Goal: Task Accomplishment & Management: Manage account settings

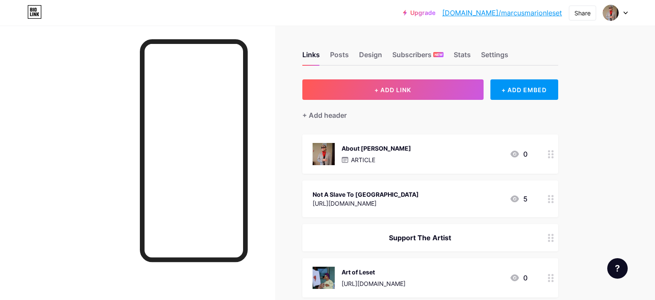
click at [427, 151] on div "About [PERSON_NAME] ARTICLE 0" at bounding box center [419, 154] width 215 height 22
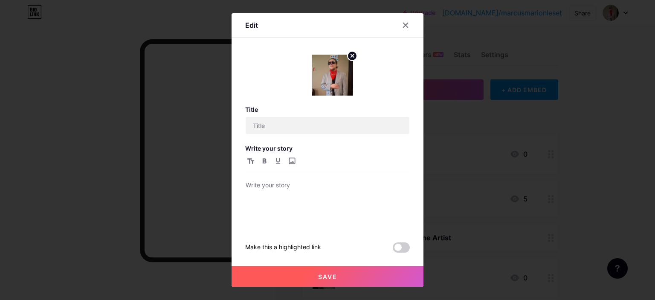
type input "About [PERSON_NAME]"
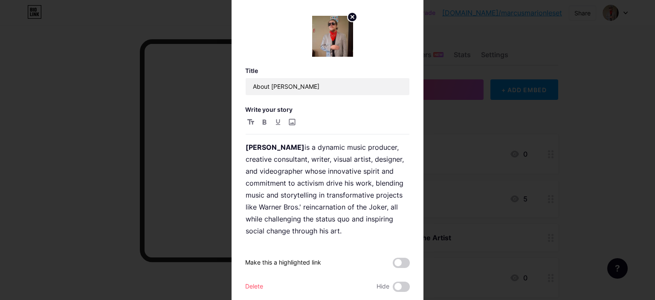
click at [638, 185] on div at bounding box center [327, 150] width 655 height 300
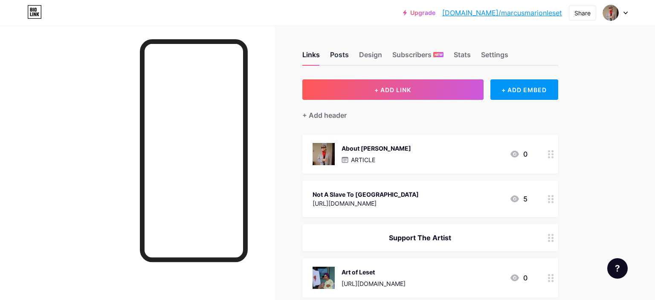
click at [343, 54] on div "Posts" at bounding box center [339, 56] width 19 height 15
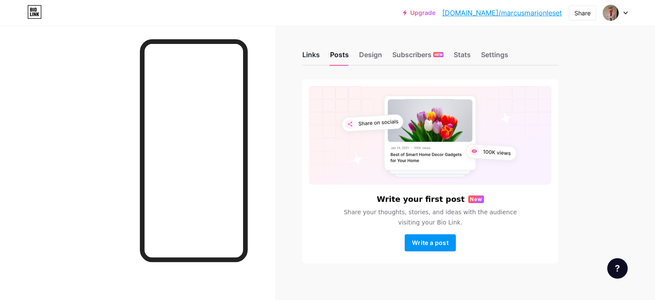
click at [305, 51] on div "Links" at bounding box center [310, 56] width 17 height 15
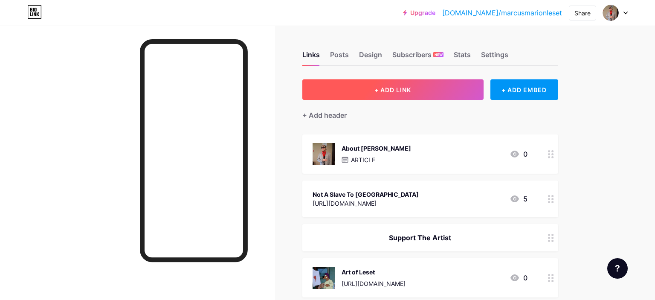
click at [381, 89] on span "+ ADD LINK" at bounding box center [392, 89] width 37 height 7
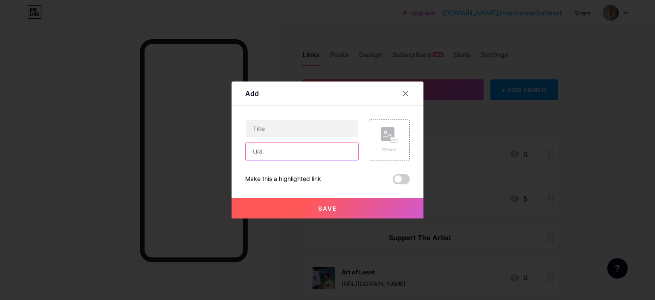
paste input "[URL][DOMAIN_NAME]"
type input "[URL][DOMAIN_NAME]"
click at [299, 130] on input "text" at bounding box center [301, 128] width 112 height 17
type input "About The Artist"
click at [336, 206] on span "Save" at bounding box center [327, 208] width 19 height 7
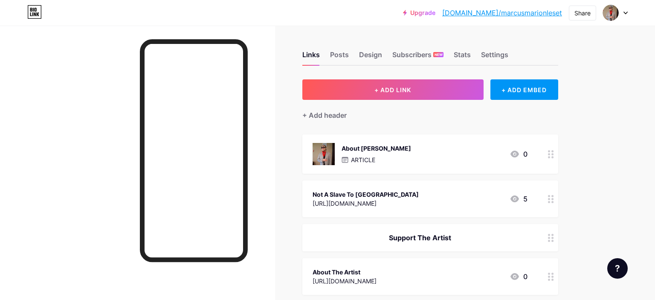
click at [449, 151] on div "About [PERSON_NAME] ARTICLE 0" at bounding box center [419, 154] width 215 height 22
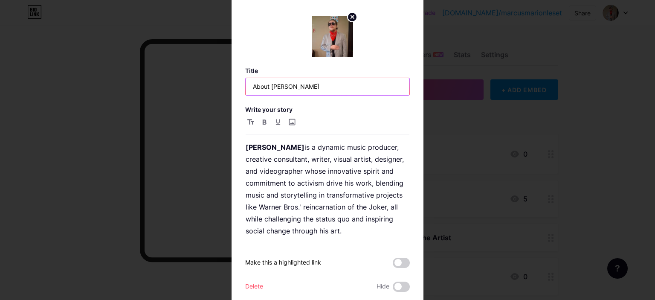
drag, startPoint x: 262, startPoint y: 89, endPoint x: 204, endPoint y: 89, distance: 58.0
click at [245, 89] on input "About [PERSON_NAME]" at bounding box center [327, 86] width 164 height 17
click at [359, 90] on input "Who is [PERSON_NAME]" at bounding box center [327, 86] width 164 height 17
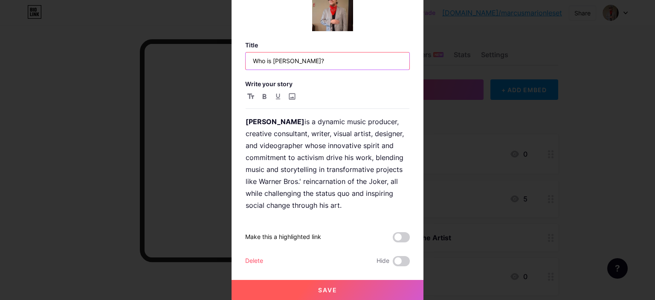
type input "Who is [PERSON_NAME]?"
click at [355, 280] on button "Save" at bounding box center [327, 290] width 192 height 20
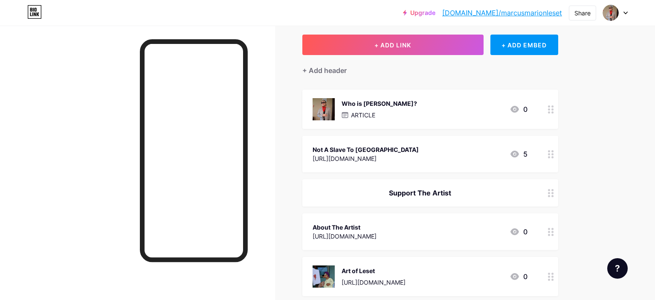
scroll to position [135, 0]
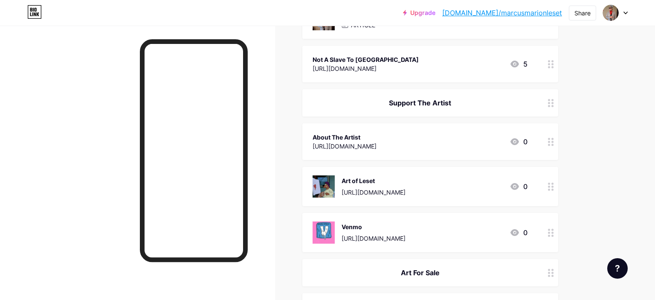
click at [375, 145] on div "[URL][DOMAIN_NAME]" at bounding box center [344, 145] width 64 height 9
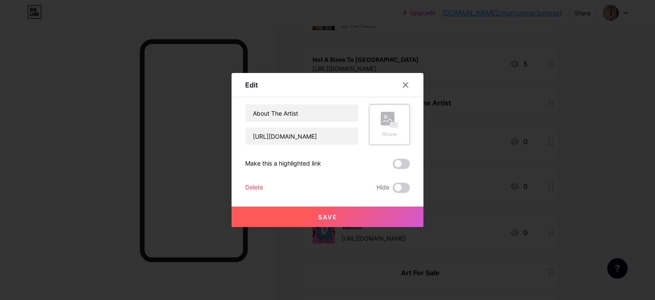
click at [393, 128] on div "Picture" at bounding box center [389, 125] width 17 height 26
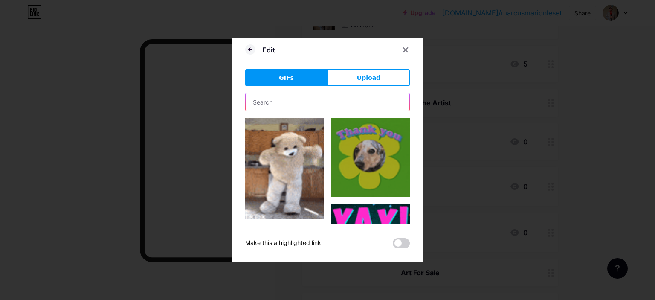
drag, startPoint x: 316, startPoint y: 105, endPoint x: 333, endPoint y: 96, distance: 19.1
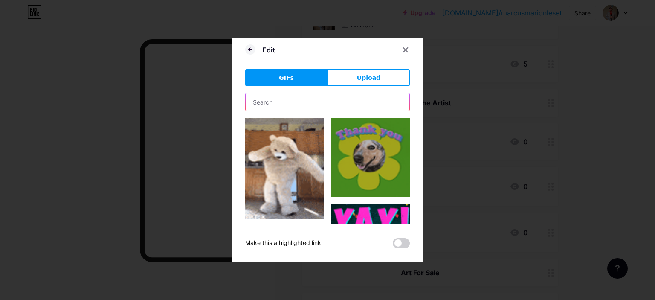
click at [333, 96] on input "text" at bounding box center [327, 101] width 164 height 17
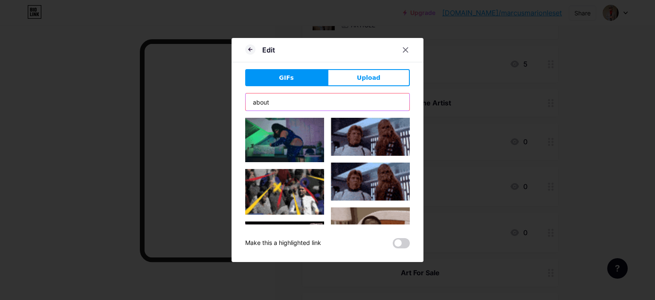
type input "about"
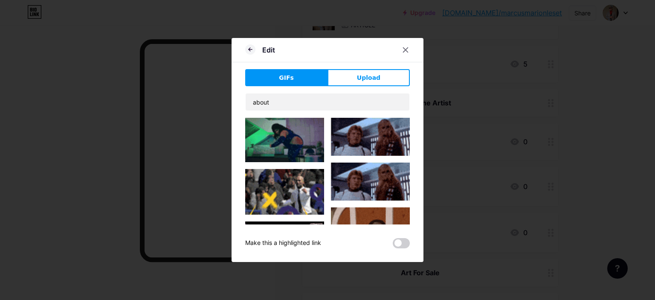
click at [230, 147] on div at bounding box center [327, 150] width 655 height 300
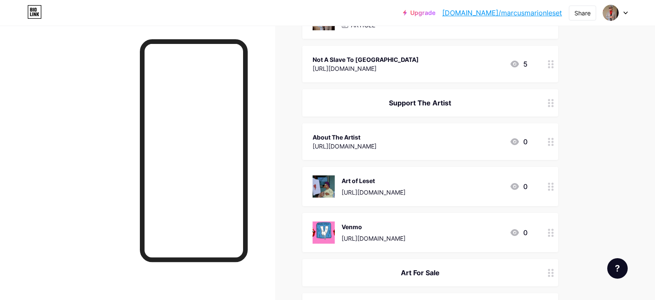
click at [376, 143] on div "[URL][DOMAIN_NAME]" at bounding box center [344, 145] width 64 height 9
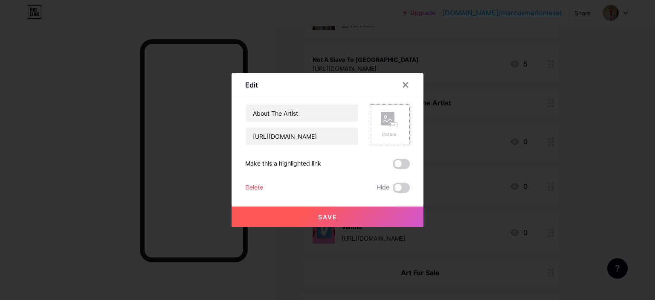
click at [393, 136] on div "Picture" at bounding box center [389, 134] width 17 height 6
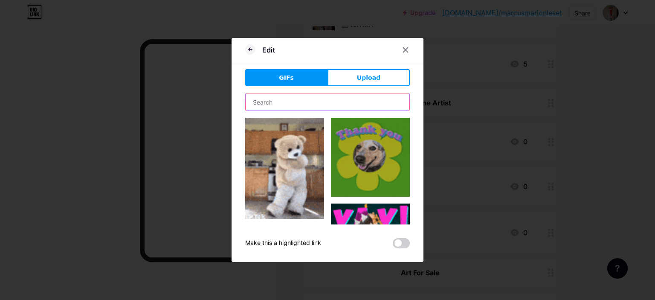
click at [300, 105] on input "text" at bounding box center [327, 101] width 164 height 17
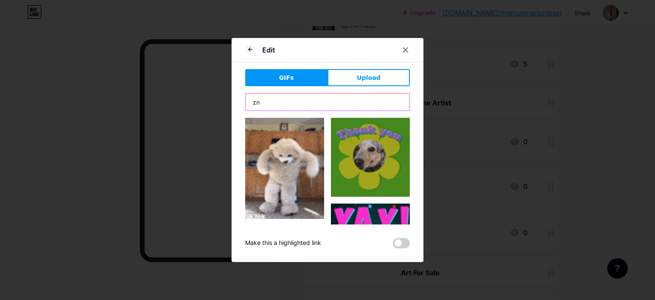
type input "z"
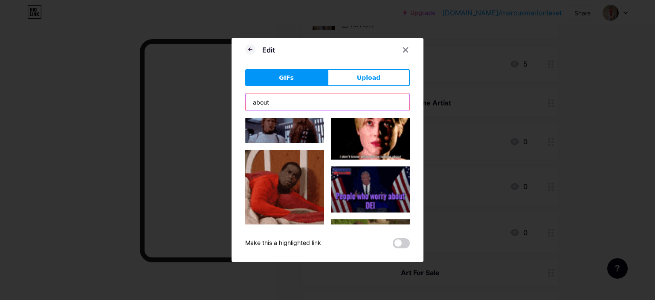
scroll to position [237, 0]
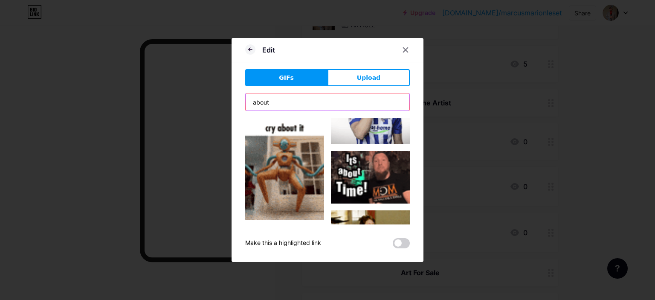
drag, startPoint x: 305, startPoint y: 101, endPoint x: 213, endPoint y: 115, distance: 92.6
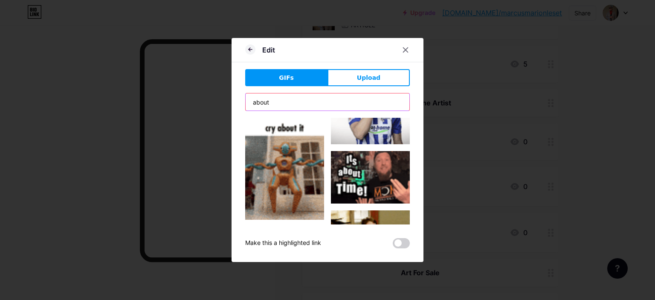
click at [245, 110] on input "about" at bounding box center [327, 101] width 164 height 17
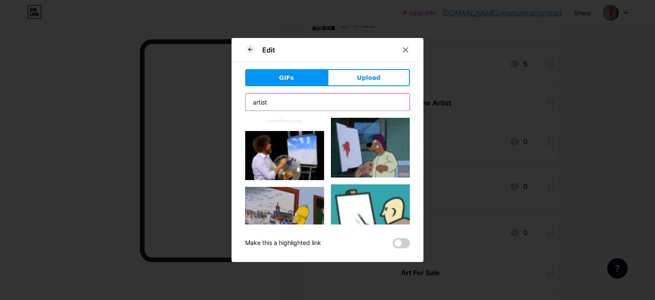
scroll to position [0, 0]
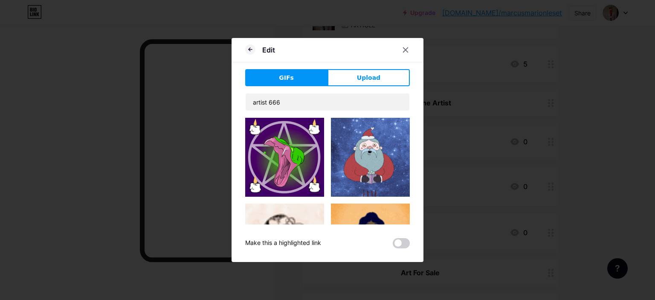
click at [323, 112] on div "artist 666" at bounding box center [327, 158] width 164 height 131
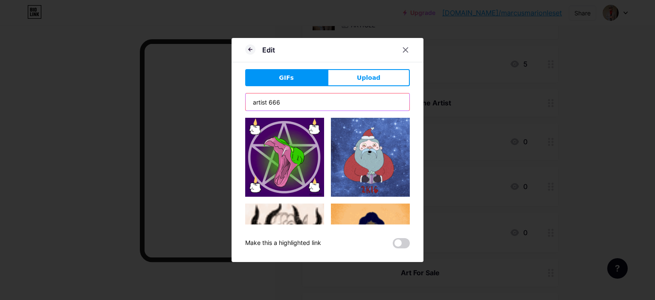
click at [321, 109] on input "artist 666" at bounding box center [327, 101] width 164 height 17
drag, startPoint x: 296, startPoint y: 96, endPoint x: 268, endPoint y: 101, distance: 28.7
click at [268, 101] on input "artist 666" at bounding box center [327, 101] width 164 height 17
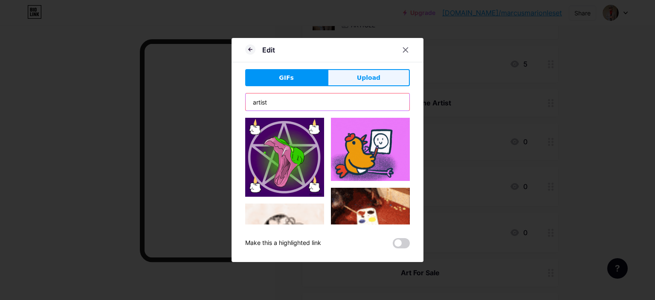
type input "artist"
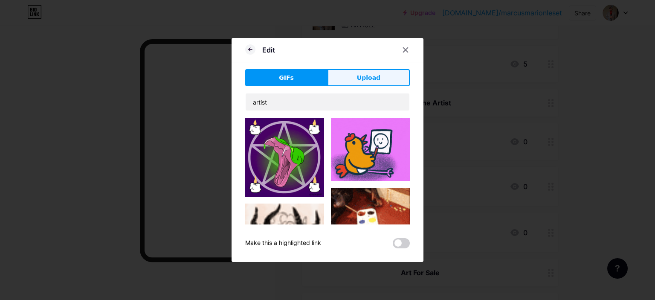
click at [355, 83] on button "Upload" at bounding box center [368, 77] width 82 height 17
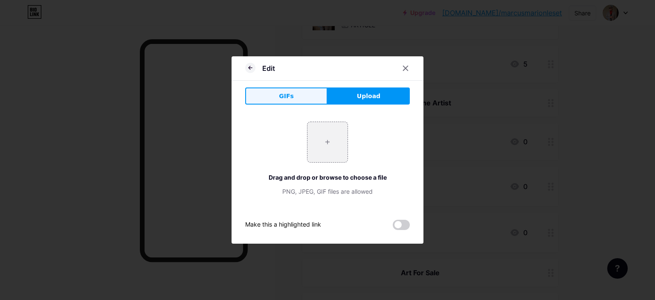
click at [281, 98] on span "GIFs" at bounding box center [286, 96] width 15 height 9
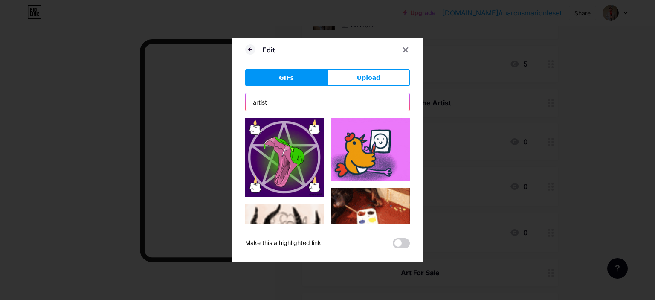
click at [311, 98] on input "artist" at bounding box center [327, 101] width 164 height 17
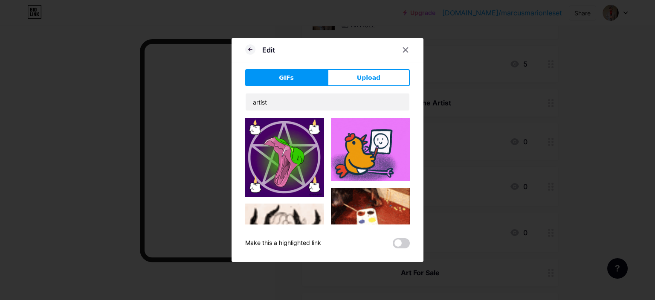
click at [253, 55] on div "Edit" at bounding box center [260, 49] width 30 height 15
click at [247, 51] on icon at bounding box center [250, 49] width 10 height 10
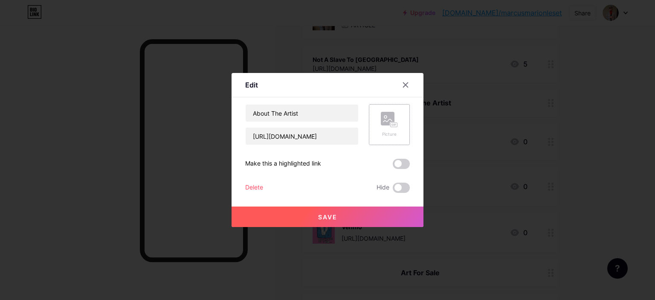
click at [390, 130] on div "Picture" at bounding box center [389, 125] width 17 height 26
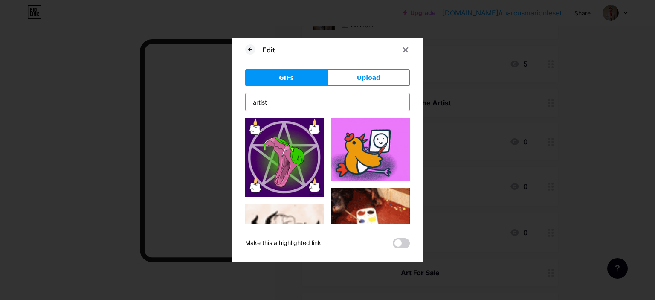
drag, startPoint x: 289, startPoint y: 101, endPoint x: 212, endPoint y: 91, distance: 77.4
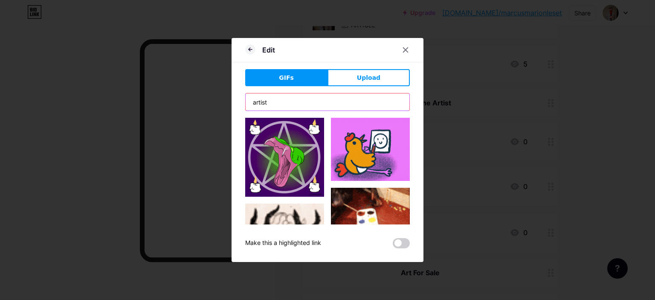
click at [245, 94] on input "artist" at bounding box center [327, 101] width 164 height 17
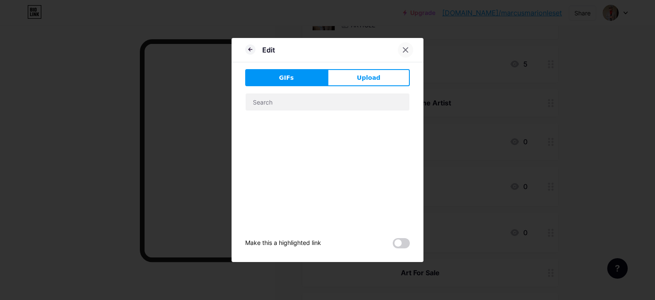
click at [405, 54] on div at bounding box center [405, 49] width 15 height 15
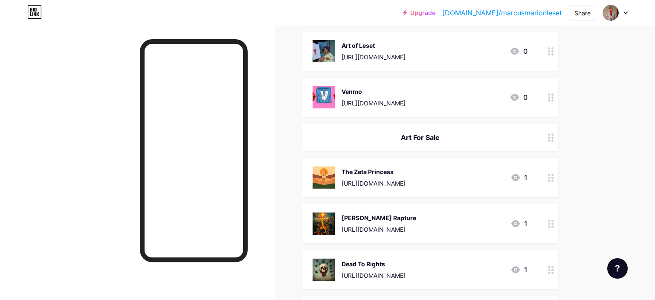
scroll to position [135, 0]
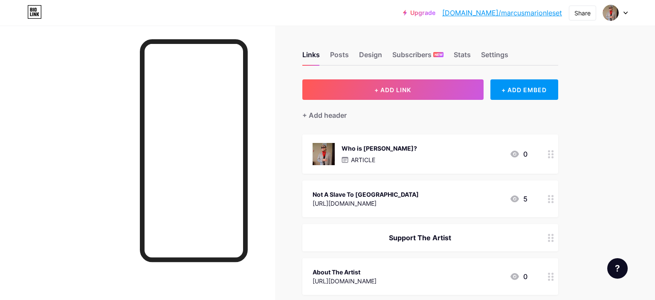
scroll to position [90, 0]
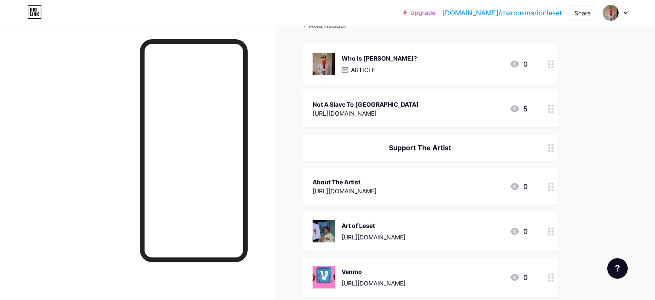
click at [433, 180] on div "About The Artist [URL][DOMAIN_NAME] 0" at bounding box center [419, 186] width 215 height 20
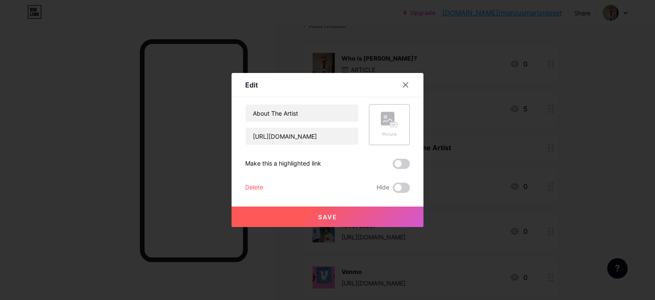
click at [396, 117] on icon at bounding box center [389, 120] width 17 height 16
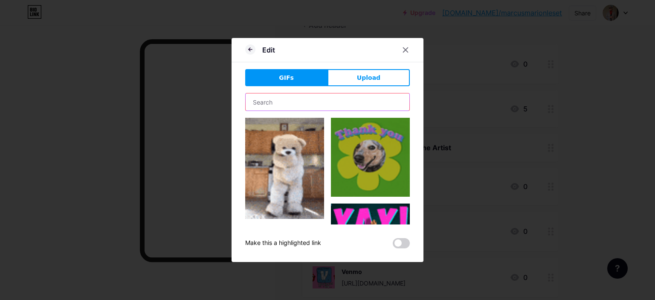
click at [320, 105] on input "text" at bounding box center [327, 101] width 164 height 17
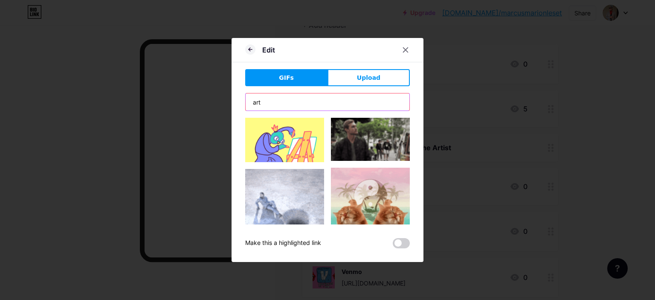
type input "art"
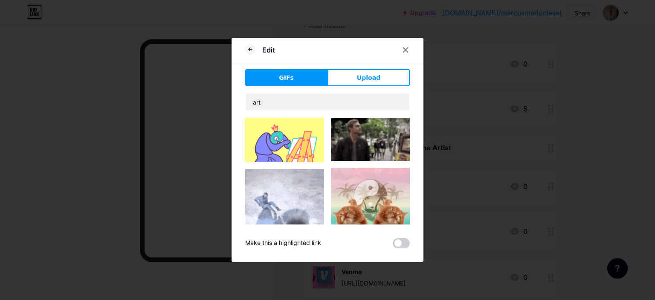
click at [79, 173] on div at bounding box center [327, 150] width 655 height 300
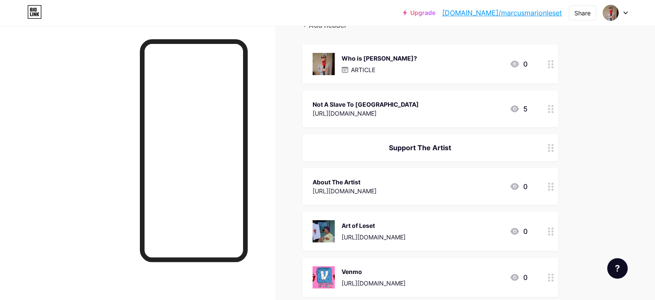
click at [435, 193] on div "About The Artist https://leset.bigcartel.com/about 0" at bounding box center [419, 186] width 215 height 20
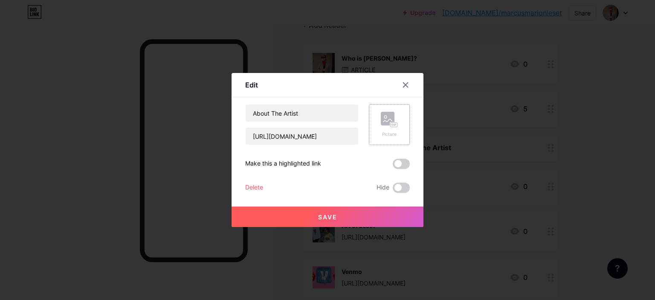
click at [407, 119] on div "Picture" at bounding box center [389, 124] width 41 height 41
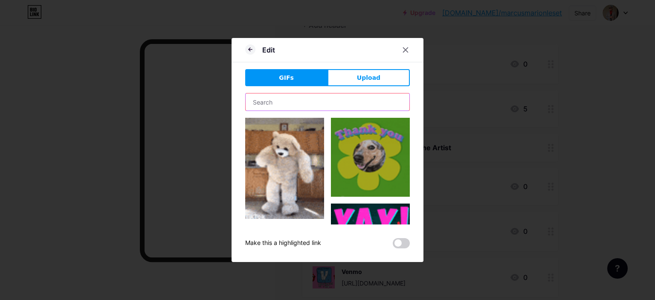
click at [325, 106] on input "text" at bounding box center [327, 101] width 164 height 17
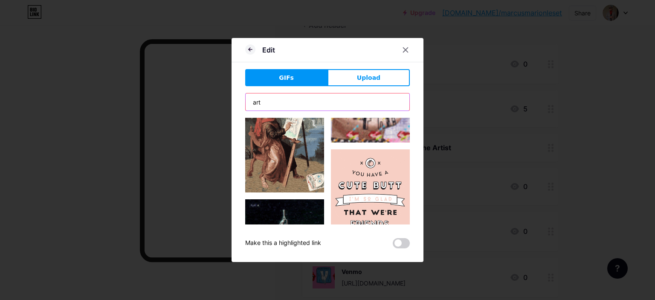
scroll to position [441, 0]
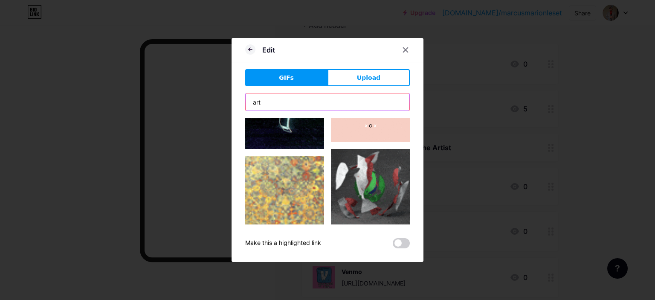
type input "art"
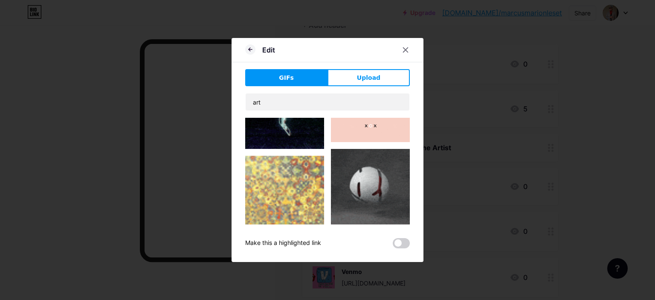
click at [365, 191] on img at bounding box center [370, 188] width 79 height 79
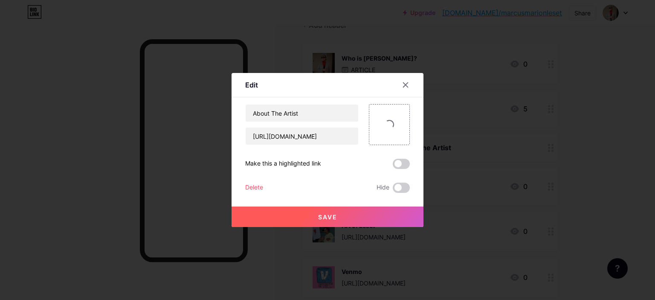
click at [342, 217] on button "Save" at bounding box center [327, 216] width 192 height 20
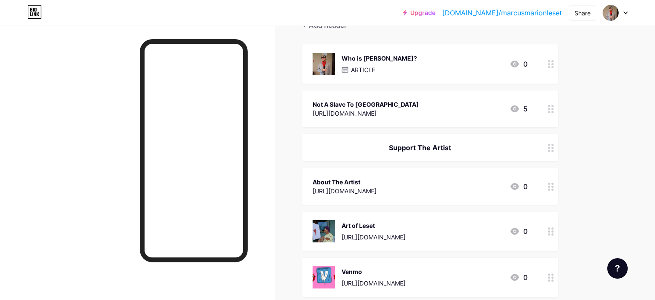
click at [408, 179] on div "About The Artist https://leset.bigcartel.com/about 0" at bounding box center [419, 186] width 215 height 20
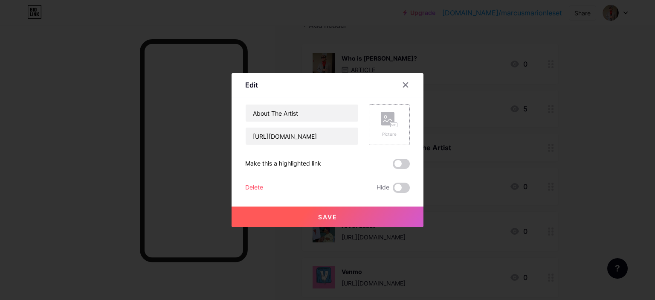
click at [392, 118] on rect at bounding box center [388, 119] width 14 height 14
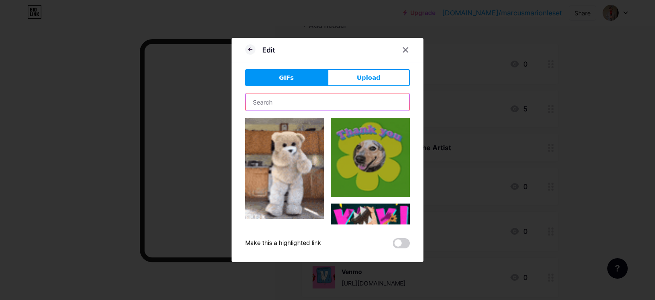
click at [321, 102] on input "text" at bounding box center [327, 101] width 164 height 17
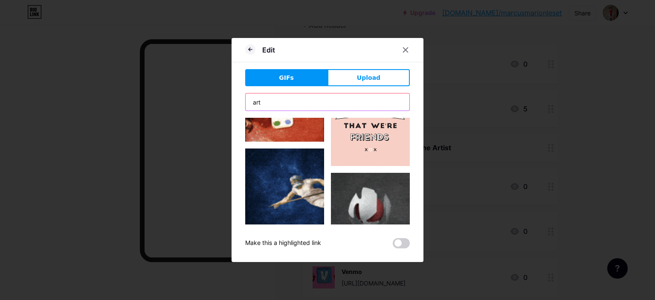
scroll to position [228, 0]
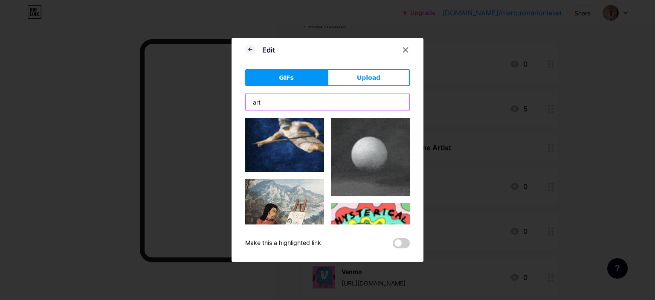
type input "art"
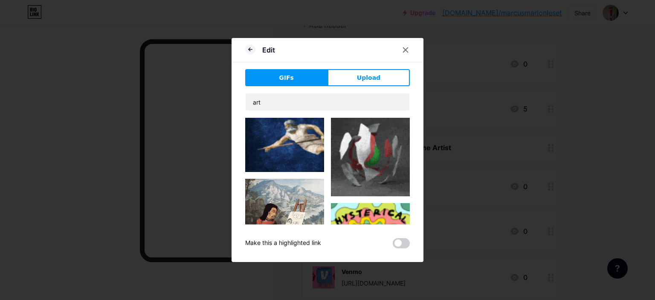
click at [360, 162] on img at bounding box center [370, 156] width 79 height 79
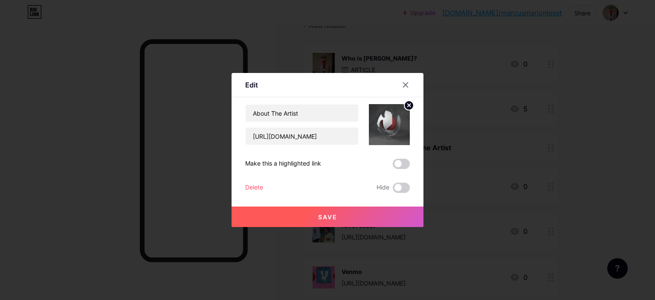
click at [330, 217] on span "Save" at bounding box center [327, 216] width 19 height 7
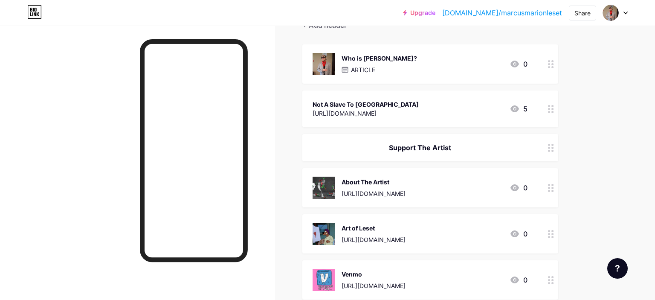
scroll to position [0, 0]
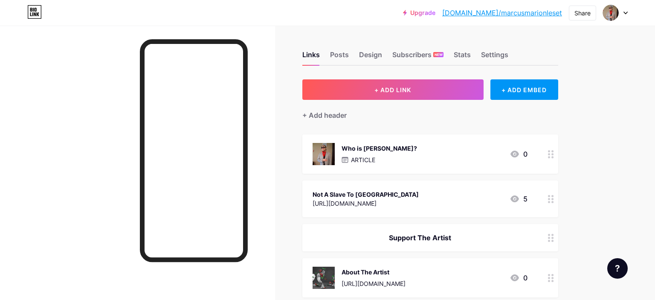
click at [410, 196] on div "Not A Slave To Hollywood https://archive.is/jTTTR 5" at bounding box center [419, 199] width 215 height 20
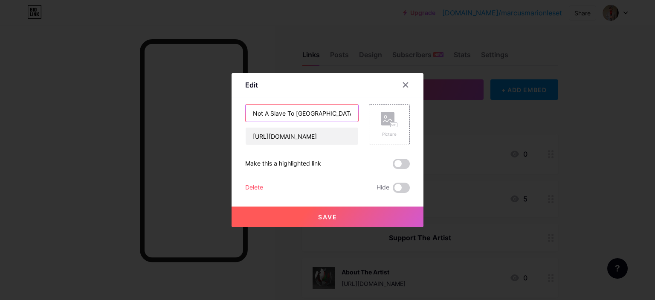
click at [254, 115] on input "Not A Slave To [GEOGRAPHIC_DATA]" at bounding box center [301, 112] width 112 height 17
click at [399, 127] on div "Picture" at bounding box center [389, 124] width 41 height 41
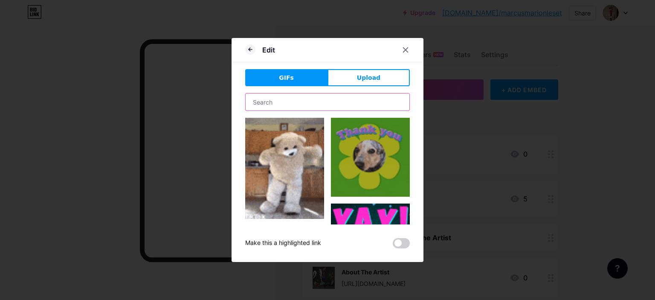
click at [306, 106] on input "text" at bounding box center [327, 101] width 164 height 17
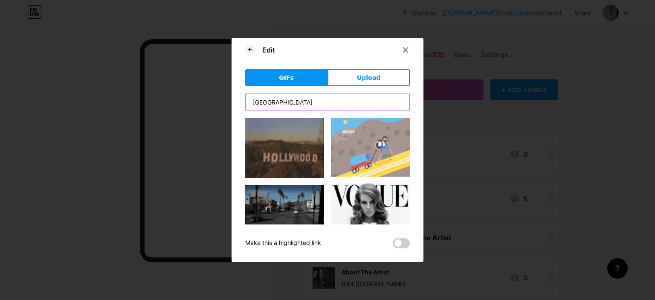
type input "hollywood"
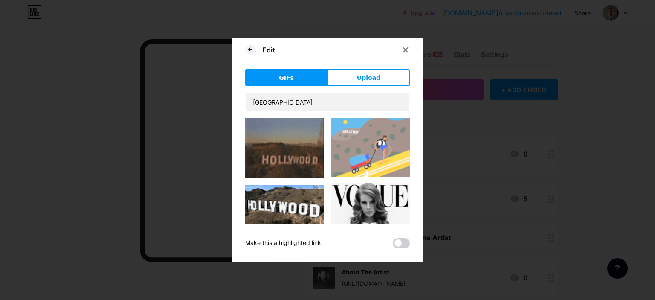
click at [303, 137] on img at bounding box center [284, 148] width 79 height 60
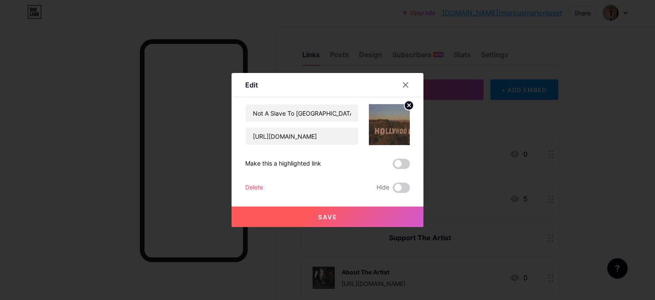
click at [326, 216] on span "Save" at bounding box center [327, 216] width 19 height 7
